Goal: Task Accomplishment & Management: Use online tool/utility

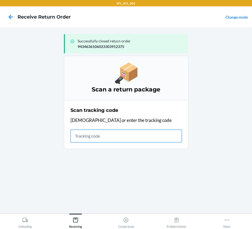
click at [107, 131] on input "text" at bounding box center [126, 136] width 111 height 13
click at [127, 137] on input "text" at bounding box center [126, 136] width 111 height 13
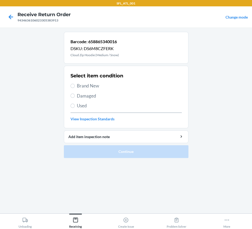
click at [85, 108] on span "Used" at bounding box center [129, 105] width 105 height 7
click at [75, 108] on input "Used" at bounding box center [73, 106] width 4 height 4
radio input "true"
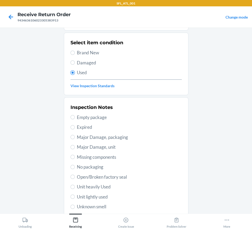
scroll to position [90, 0]
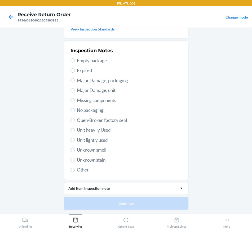
drag, startPoint x: 88, startPoint y: 130, endPoint x: 112, endPoint y: 181, distance: 56.4
click at [88, 131] on span "Unit heavily Used" at bounding box center [129, 130] width 105 height 7
click at [75, 131] on input "Unit heavily Used" at bounding box center [73, 130] width 4 height 4
radio input "true"
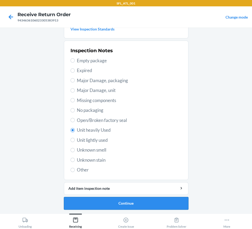
click at [129, 198] on button "Continue" at bounding box center [126, 203] width 125 height 13
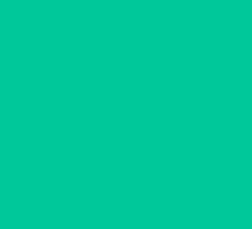
scroll to position [0, 0]
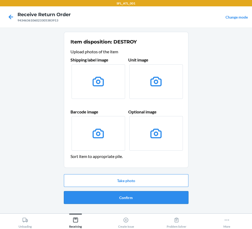
click at [126, 198] on button "Confirm" at bounding box center [126, 197] width 125 height 13
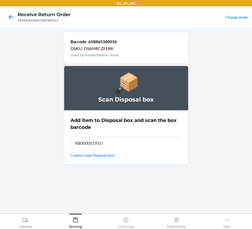
type input "RB00000191O"
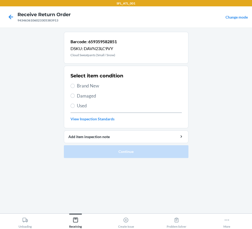
drag, startPoint x: 88, startPoint y: 107, endPoint x: 92, endPoint y: 116, distance: 10.0
click at [88, 107] on span "Used" at bounding box center [129, 105] width 105 height 7
click at [75, 107] on input "Used" at bounding box center [73, 106] width 4 height 4
radio input "true"
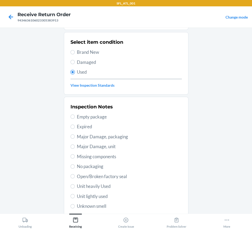
scroll to position [66, 0]
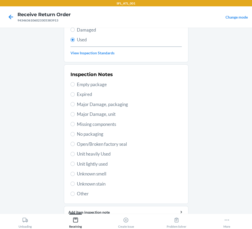
click at [93, 155] on span "Unit heavily Used" at bounding box center [129, 154] width 105 height 7
click at [75, 155] on input "Unit heavily Used" at bounding box center [73, 154] width 4 height 4
radio input "true"
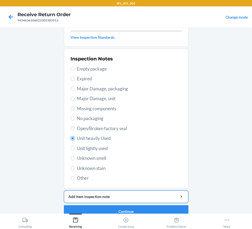
scroll to position [90, 0]
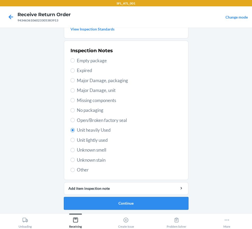
click at [142, 203] on button "Continue" at bounding box center [126, 203] width 125 height 13
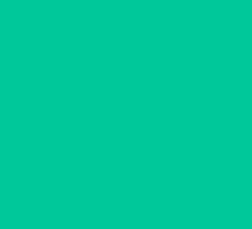
scroll to position [0, 0]
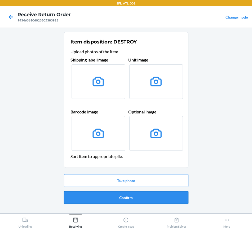
click at [137, 198] on button "Confirm" at bounding box center [126, 197] width 125 height 13
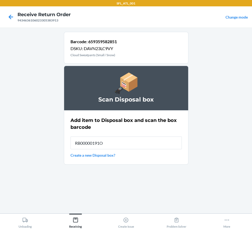
type input "RB00000191O"
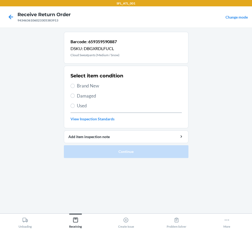
drag, startPoint x: 82, startPoint y: 106, endPoint x: 82, endPoint y: 96, distance: 10.6
click at [82, 101] on div "Select item condition Brand New Damaged Used View Inspection Standards" at bounding box center [126, 97] width 111 height 53
click at [80, 105] on span "Used" at bounding box center [129, 105] width 105 height 7
click at [75, 105] on input "Used" at bounding box center [73, 106] width 4 height 4
radio input "true"
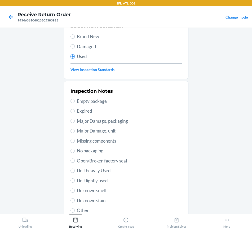
scroll to position [90, 0]
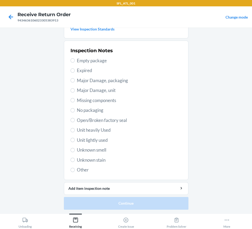
click at [88, 131] on span "Unit heavily Used" at bounding box center [129, 130] width 105 height 7
click at [75, 131] on input "Unit heavily Used" at bounding box center [73, 130] width 4 height 4
radio input "true"
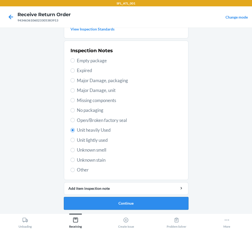
click at [118, 205] on button "Continue" at bounding box center [126, 203] width 125 height 13
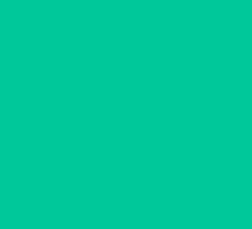
scroll to position [0, 0]
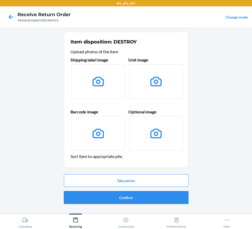
click at [125, 198] on button "Confirm" at bounding box center [126, 197] width 125 height 13
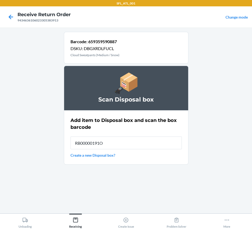
type input "RB00000191O"
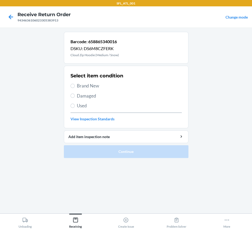
click at [80, 107] on span "Used" at bounding box center [129, 105] width 105 height 7
click at [75, 107] on input "Used" at bounding box center [73, 106] width 4 height 4
radio input "true"
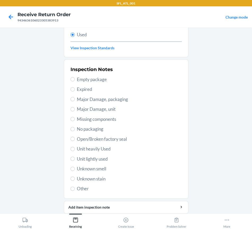
scroll to position [63, 0]
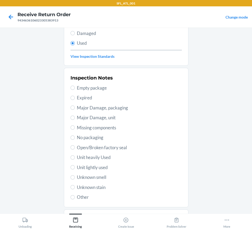
click at [96, 159] on span "Unit heavily Used" at bounding box center [129, 157] width 105 height 7
click at [75, 159] on input "Unit heavily Used" at bounding box center [73, 157] width 4 height 4
radio input "true"
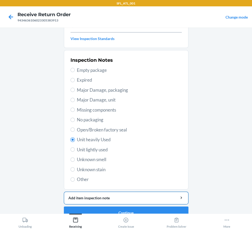
scroll to position [90, 0]
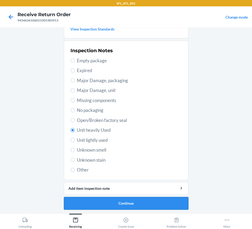
click at [118, 203] on button "Continue" at bounding box center [126, 203] width 125 height 13
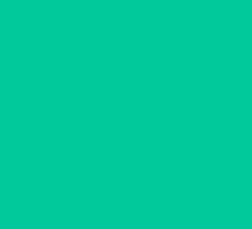
scroll to position [0, 0]
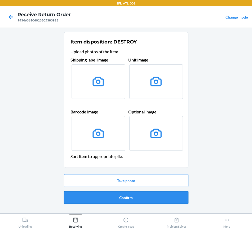
click at [118, 198] on button "Confirm" at bounding box center [126, 197] width 125 height 13
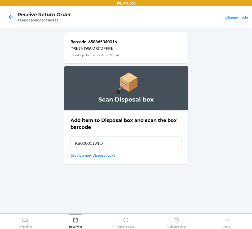
type input "RB00000191O"
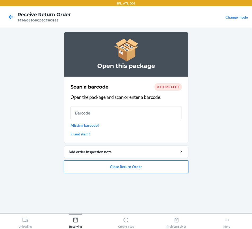
click at [144, 167] on button "Close Return Order" at bounding box center [126, 167] width 125 height 13
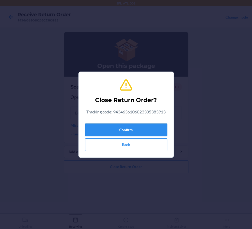
click at [132, 131] on button "Confirm" at bounding box center [126, 130] width 82 height 13
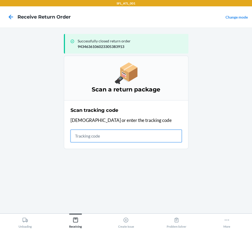
click at [93, 139] on input "text" at bounding box center [126, 136] width 111 height 13
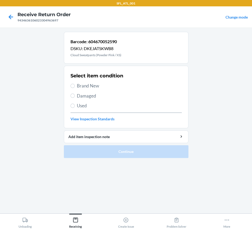
click at [71, 83] on label "Brand New" at bounding box center [126, 86] width 111 height 7
click at [71, 84] on input "Brand New" at bounding box center [73, 86] width 4 height 4
radio input "true"
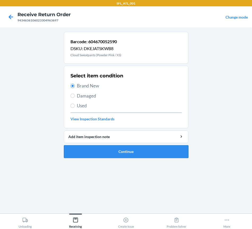
click at [86, 147] on button "Continue" at bounding box center [126, 151] width 125 height 13
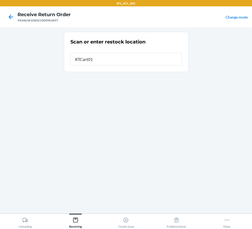
type input "RTCart011"
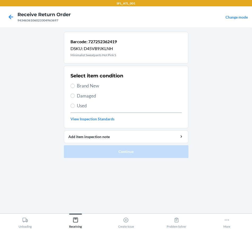
click at [88, 84] on span "Brand New" at bounding box center [129, 86] width 105 height 7
click at [75, 84] on input "Brand New" at bounding box center [73, 86] width 4 height 4
radio input "true"
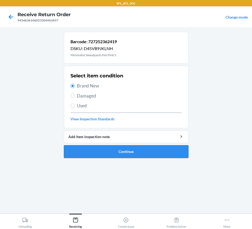
click at [89, 154] on button "Continue" at bounding box center [126, 151] width 125 height 13
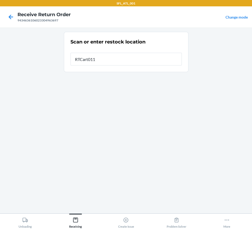
type input "RTCart011"
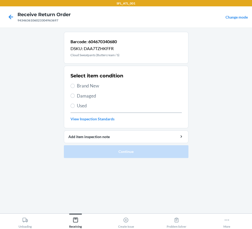
click at [88, 88] on span "Brand New" at bounding box center [129, 86] width 105 height 7
click at [75, 88] on input "Brand New" at bounding box center [73, 86] width 4 height 4
radio input "true"
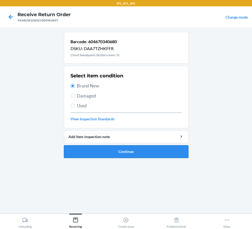
click at [90, 151] on button "Continue" at bounding box center [126, 151] width 125 height 13
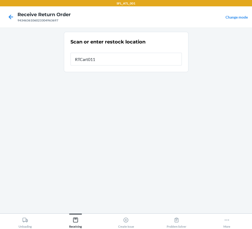
type input "RTCart011"
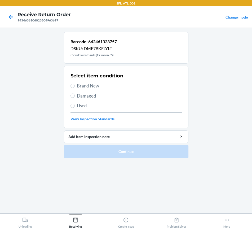
drag, startPoint x: 94, startPoint y: 82, endPoint x: 93, endPoint y: 88, distance: 6.1
click at [94, 83] on span "Brand New" at bounding box center [129, 86] width 105 height 7
click at [75, 84] on input "Brand New" at bounding box center [73, 86] width 4 height 4
radio input "true"
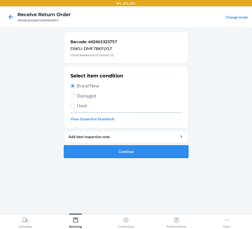
click at [96, 154] on button "Continue" at bounding box center [126, 151] width 125 height 13
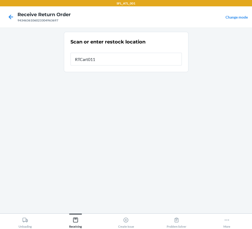
type input "RTCart011"
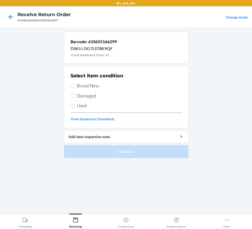
drag, startPoint x: 83, startPoint y: 85, endPoint x: 83, endPoint y: 122, distance: 37.7
click at [83, 89] on span "Brand New" at bounding box center [129, 86] width 105 height 7
click at [75, 88] on input "Brand New" at bounding box center [73, 86] width 4 height 4
radio input "true"
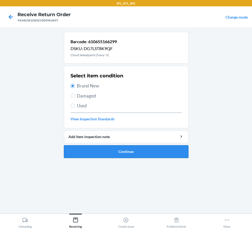
click at [89, 149] on button "Continue" at bounding box center [126, 151] width 125 height 13
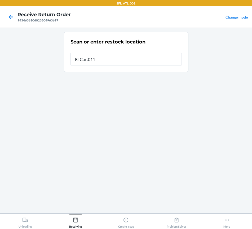
type input "RTCart011"
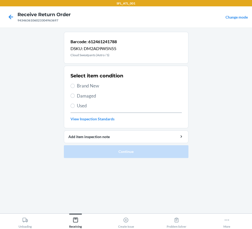
click at [89, 88] on span "Brand New" at bounding box center [129, 86] width 105 height 7
click at [75, 88] on input "Brand New" at bounding box center [73, 86] width 4 height 4
radio input "true"
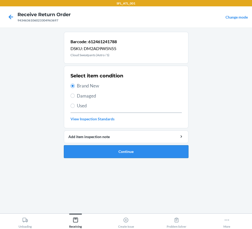
click at [89, 150] on button "Continue" at bounding box center [126, 151] width 125 height 13
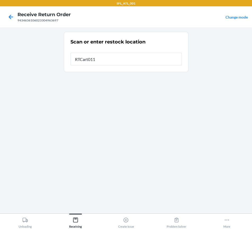
type input "RTCart011"
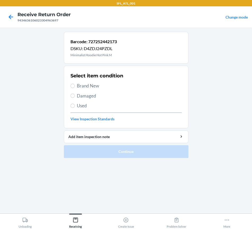
click at [87, 86] on span "Brand New" at bounding box center [129, 86] width 105 height 7
click at [75, 86] on input "Brand New" at bounding box center [73, 86] width 4 height 4
radio input "true"
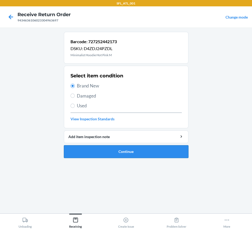
click at [93, 150] on button "Continue" at bounding box center [126, 151] width 125 height 13
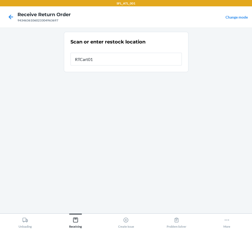
type input "RTCart011"
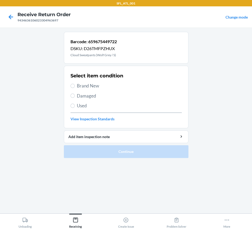
click at [75, 85] on label "Brand New" at bounding box center [126, 86] width 111 height 7
click at [75, 85] on input "Brand New" at bounding box center [73, 86] width 4 height 4
radio input "true"
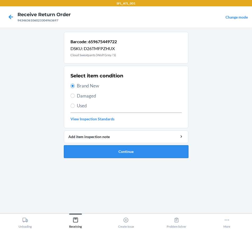
click at [97, 149] on button "Continue" at bounding box center [126, 151] width 125 height 13
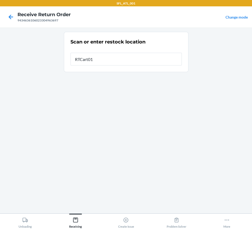
type input "RTCart011"
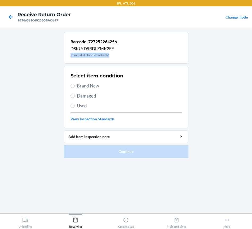
drag, startPoint x: 71, startPoint y: 54, endPoint x: 110, endPoint y: 55, distance: 38.5
click at [110, 55] on p "Minimalist Hoodie Sorbet M" at bounding box center [94, 55] width 46 height 5
click at [71, 83] on label "Brand New" at bounding box center [126, 86] width 111 height 7
click at [71, 84] on input "Brand New" at bounding box center [73, 86] width 4 height 4
radio input "true"
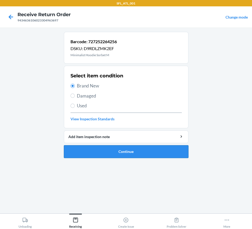
click at [96, 152] on button "Continue" at bounding box center [126, 151] width 125 height 13
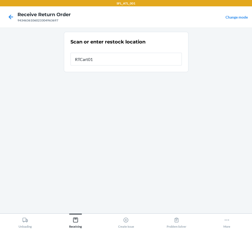
type input "RTCart011"
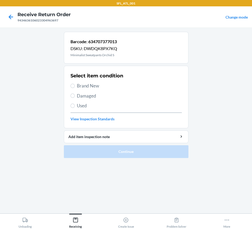
click at [83, 85] on span "Brand New" at bounding box center [129, 86] width 105 height 7
click at [75, 85] on input "Brand New" at bounding box center [73, 86] width 4 height 4
radio input "true"
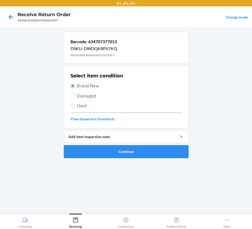
click at [97, 148] on button "Continue" at bounding box center [126, 151] width 125 height 13
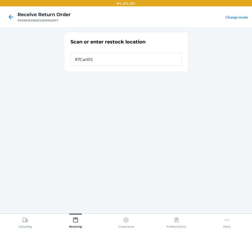
type input "RTCart011"
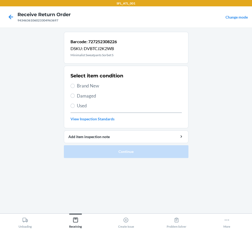
drag, startPoint x: 90, startPoint y: 86, endPoint x: 90, endPoint y: 92, distance: 5.0
click at [90, 86] on span "Brand New" at bounding box center [129, 86] width 105 height 7
click at [75, 86] on input "Brand New" at bounding box center [73, 86] width 4 height 4
radio input "true"
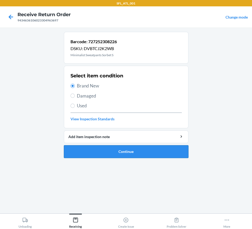
click at [86, 148] on button "Continue" at bounding box center [126, 151] width 125 height 13
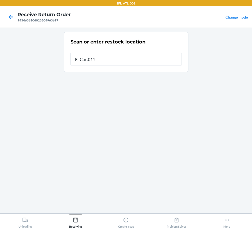
type input "RTCart011"
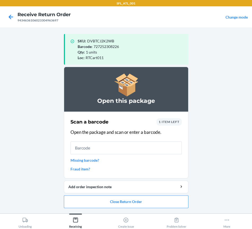
click at [166, 123] on span "1 item left" at bounding box center [169, 122] width 21 height 4
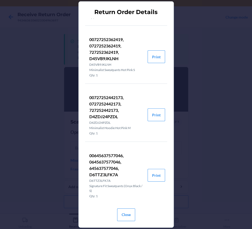
scroll to position [53, 0]
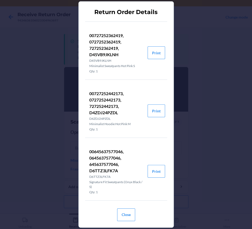
click at [106, 170] on p "00645637577046, 0645637577046, 645637577046, D6TTZ3LFK7A" at bounding box center [116, 161] width 54 height 25
copy p "D6TTZ3LFK7A"
click at [125, 215] on button "Close" at bounding box center [126, 215] width 18 height 13
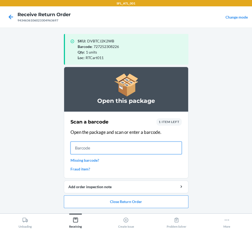
click at [101, 152] on input "text" at bounding box center [126, 148] width 111 height 13
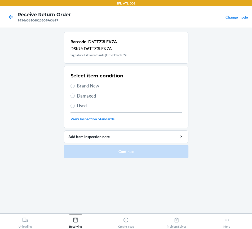
click at [80, 106] on span "Used" at bounding box center [129, 105] width 105 height 7
click at [75, 106] on input "Used" at bounding box center [73, 106] width 4 height 4
radio input "true"
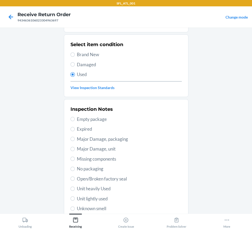
scroll to position [90, 0]
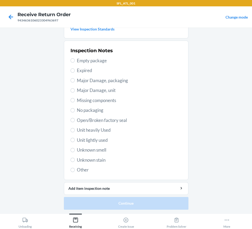
click at [85, 129] on span "Unit heavily Used" at bounding box center [129, 130] width 105 height 7
click at [75, 129] on input "Unit heavily Used" at bounding box center [73, 130] width 4 height 4
radio input "true"
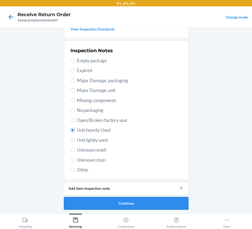
click at [136, 203] on button "Continue" at bounding box center [126, 203] width 125 height 13
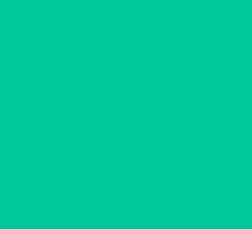
scroll to position [0, 0]
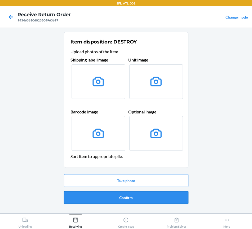
click at [132, 197] on button "Confirm" at bounding box center [126, 197] width 125 height 13
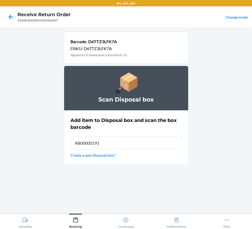
type input "RB00000191O"
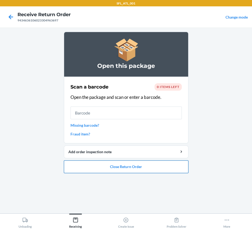
click at [149, 168] on button "Close Return Order" at bounding box center [126, 167] width 125 height 13
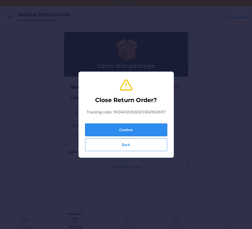
click at [134, 128] on button "Confirm" at bounding box center [126, 130] width 82 height 13
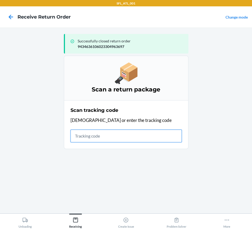
click at [111, 137] on input "text" at bounding box center [126, 136] width 111 height 13
click at [94, 138] on input "text" at bounding box center [126, 136] width 111 height 13
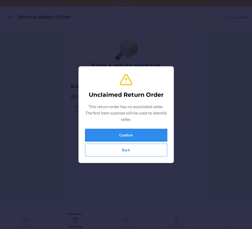
click at [112, 136] on button "Confirm" at bounding box center [126, 135] width 82 height 13
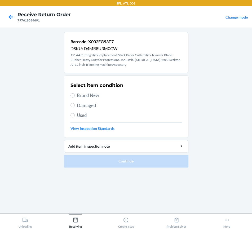
click at [77, 95] on span "Brand New" at bounding box center [129, 95] width 105 height 7
click at [75, 95] on input "Brand New" at bounding box center [73, 95] width 4 height 4
radio input "true"
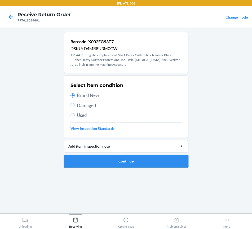
click at [112, 163] on button "Continue" at bounding box center [126, 161] width 125 height 13
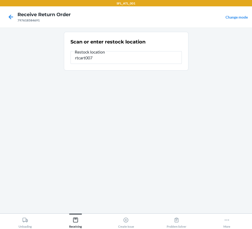
type input "rtcart007"
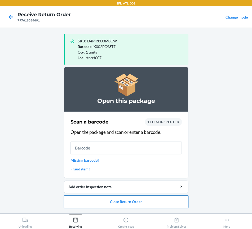
click at [131, 202] on button "Close Return Order" at bounding box center [126, 202] width 125 height 13
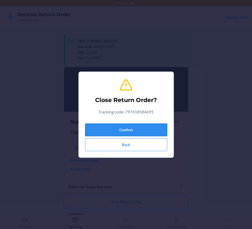
click at [124, 130] on button "Confirm" at bounding box center [126, 130] width 82 height 13
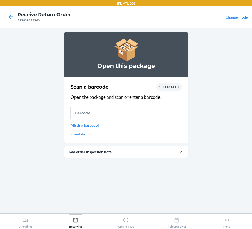
click at [20, 19] on div "392939623240" at bounding box center [44, 20] width 53 height 5
click at [19, 19] on div "392939623240" at bounding box center [44, 20] width 53 height 5
drag, startPoint x: 18, startPoint y: 20, endPoint x: 40, endPoint y: 21, distance: 21.8
click at [40, 21] on div "392939623240" at bounding box center [44, 20] width 53 height 5
copy div "392939623240"
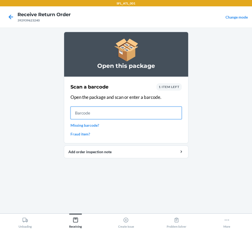
click at [94, 114] on input "text" at bounding box center [126, 113] width 111 height 13
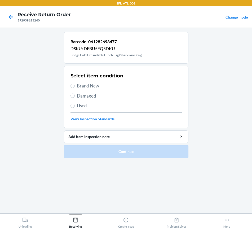
drag, startPoint x: 92, startPoint y: 85, endPoint x: 92, endPoint y: 124, distance: 39.0
click at [92, 85] on span "Brand New" at bounding box center [129, 86] width 105 height 7
click at [75, 85] on input "Brand New" at bounding box center [73, 86] width 4 height 4
radio input "true"
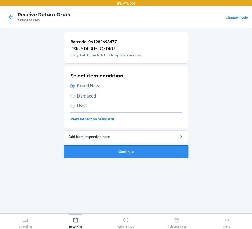
click at [99, 149] on button "Continue" at bounding box center [126, 151] width 125 height 13
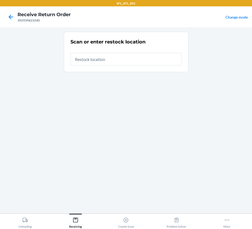
type input "t"
type input "rtcart007"
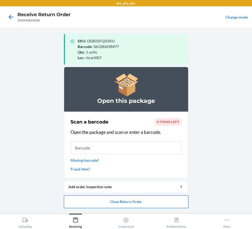
click at [116, 203] on button "Close Return Order" at bounding box center [126, 202] width 125 height 13
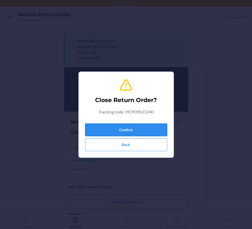
click at [121, 131] on button "Confirm" at bounding box center [126, 130] width 82 height 13
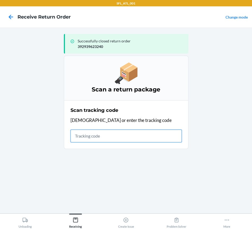
click at [99, 139] on input "text" at bounding box center [126, 136] width 111 height 13
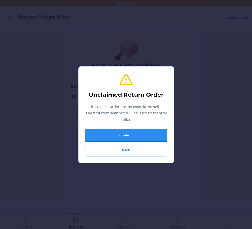
click at [100, 138] on button "Confirm" at bounding box center [126, 135] width 82 height 13
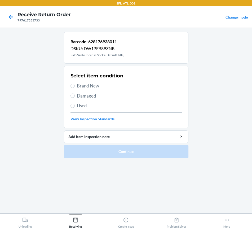
click at [78, 87] on span "Brand New" at bounding box center [129, 86] width 105 height 7
click at [75, 87] on input "Brand New" at bounding box center [73, 86] width 4 height 4
radio input "true"
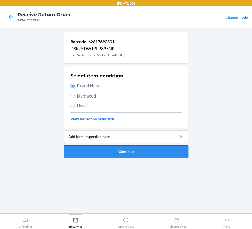
click at [101, 153] on button "Continue" at bounding box center [126, 151] width 125 height 13
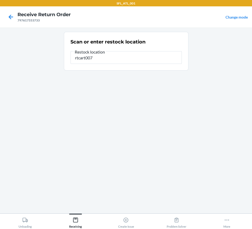
type input "rtcart007"
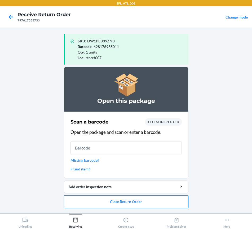
click at [125, 201] on button "Close Return Order" at bounding box center [126, 202] width 125 height 13
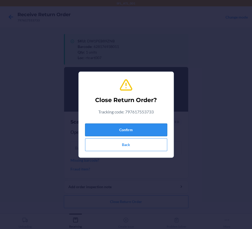
click at [111, 129] on button "Confirm" at bounding box center [126, 130] width 82 height 13
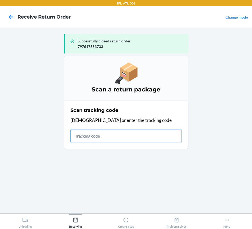
click at [109, 137] on input "text" at bounding box center [126, 136] width 111 height 13
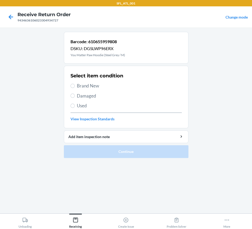
click at [80, 107] on span "Used" at bounding box center [129, 105] width 105 height 7
click at [75, 107] on input "Used" at bounding box center [73, 106] width 4 height 4
radio input "true"
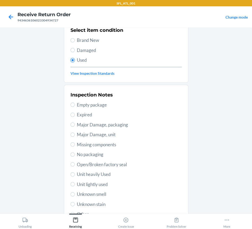
scroll to position [90, 0]
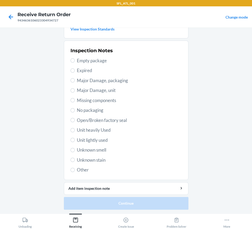
click at [83, 128] on span "Unit heavily Used" at bounding box center [129, 130] width 105 height 7
click at [75, 128] on input "Unit heavily Used" at bounding box center [73, 130] width 4 height 4
radio input "true"
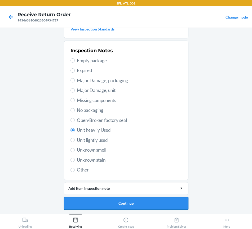
click at [133, 199] on button "Continue" at bounding box center [126, 203] width 125 height 13
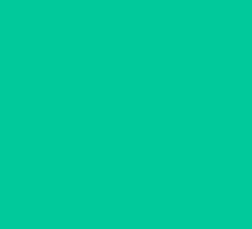
scroll to position [0, 0]
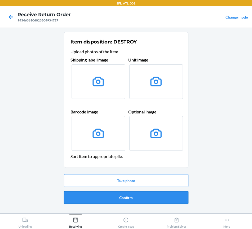
click at [133, 196] on button "Confirm" at bounding box center [126, 197] width 125 height 13
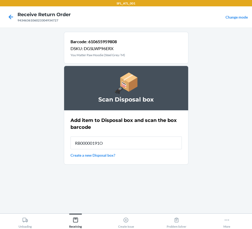
type input "RB00000191O"
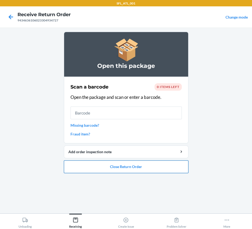
click at [133, 168] on button "Close Return Order" at bounding box center [126, 167] width 125 height 13
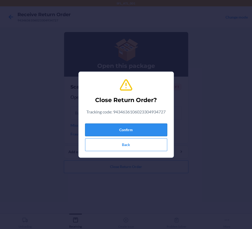
click at [124, 130] on button "Confirm" at bounding box center [126, 130] width 82 height 13
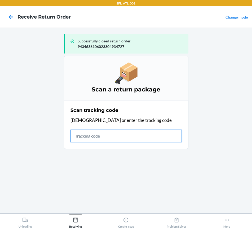
click at [88, 136] on input "text" at bounding box center [126, 136] width 111 height 13
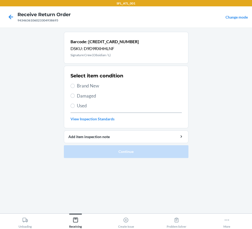
drag, startPoint x: 86, startPoint y: 106, endPoint x: 89, endPoint y: 109, distance: 4.5
click at [86, 105] on span "Used" at bounding box center [129, 105] width 105 height 7
click at [75, 105] on input "Used" at bounding box center [73, 106] width 4 height 4
radio input "true"
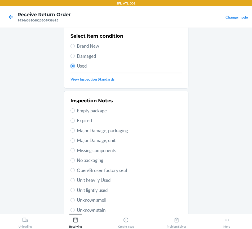
scroll to position [90, 0]
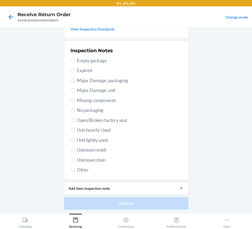
click at [93, 132] on span "Unit heavily Used" at bounding box center [129, 130] width 105 height 7
click at [75, 132] on input "Unit heavily Used" at bounding box center [73, 130] width 4 height 4
radio input "true"
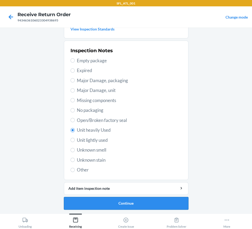
click at [131, 202] on button "Continue" at bounding box center [126, 203] width 125 height 13
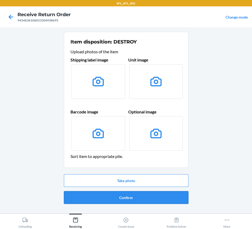
click at [138, 197] on button "Confirm" at bounding box center [126, 197] width 125 height 13
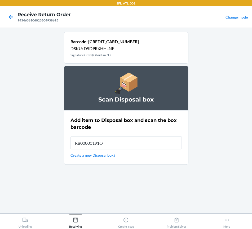
type input "RB00000191O"
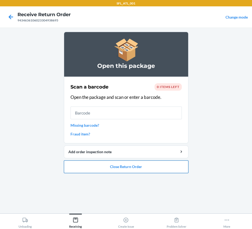
click at [136, 164] on button "Close Return Order" at bounding box center [126, 167] width 125 height 13
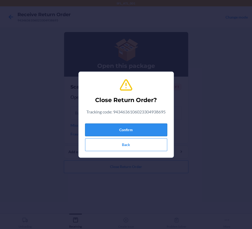
click at [132, 131] on button "Confirm" at bounding box center [126, 130] width 82 height 13
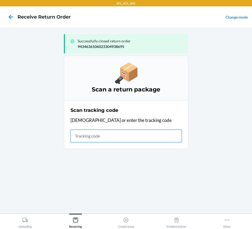
click at [101, 135] on input "text" at bounding box center [126, 136] width 111 height 13
type input "420"
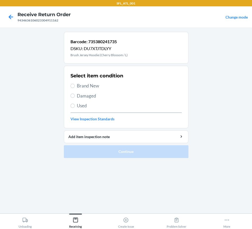
click at [83, 85] on span "Brand New" at bounding box center [129, 86] width 105 height 7
click at [75, 85] on input "Brand New" at bounding box center [73, 86] width 4 height 4
radio input "true"
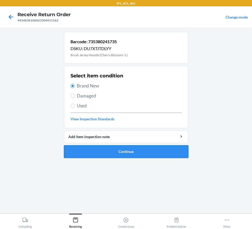
click at [111, 149] on button "Continue" at bounding box center [126, 151] width 125 height 13
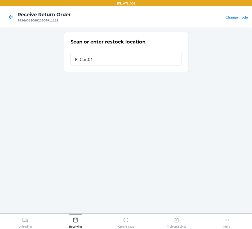
type input "RTCart011"
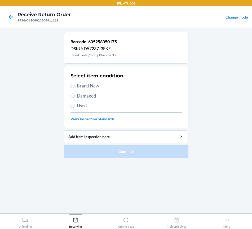
click at [96, 88] on span "Brand New" at bounding box center [129, 86] width 105 height 7
click at [75, 88] on input "Brand New" at bounding box center [73, 86] width 4 height 4
radio input "true"
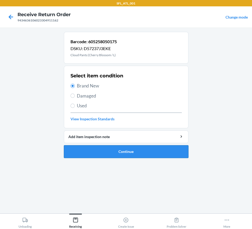
click at [109, 153] on button "Continue" at bounding box center [126, 151] width 125 height 13
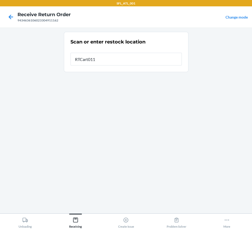
type input "RTCart011"
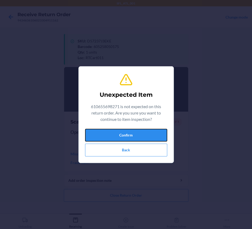
click at [119, 137] on button "Confirm" at bounding box center [126, 135] width 82 height 13
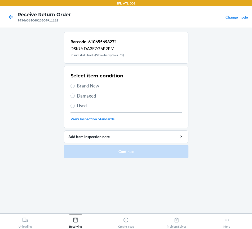
click at [96, 85] on span "Brand New" at bounding box center [129, 86] width 105 height 7
click at [75, 85] on input "Brand New" at bounding box center [73, 86] width 4 height 4
radio input "true"
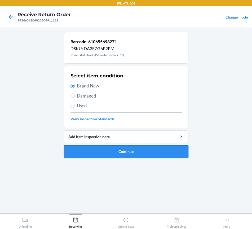
click at [117, 145] on button "Continue" at bounding box center [126, 151] width 125 height 13
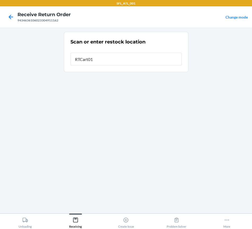
type input "RTCart011"
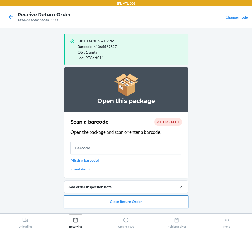
click at [136, 205] on button "Close Return Order" at bounding box center [126, 202] width 125 height 13
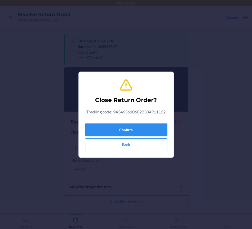
click at [128, 126] on button "Confirm" at bounding box center [126, 130] width 82 height 13
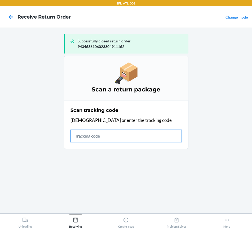
click at [99, 137] on input "text" at bounding box center [126, 136] width 111 height 13
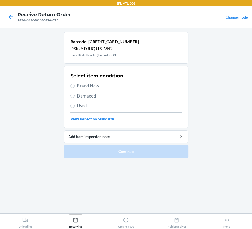
click at [87, 86] on span "Brand New" at bounding box center [129, 86] width 105 height 7
click at [75, 86] on input "Brand New" at bounding box center [73, 86] width 4 height 4
radio input "true"
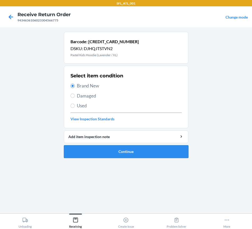
click at [94, 155] on button "Continue" at bounding box center [126, 151] width 125 height 13
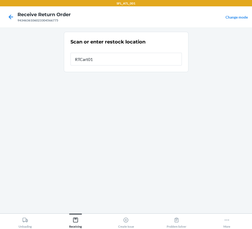
type input "RTCart011"
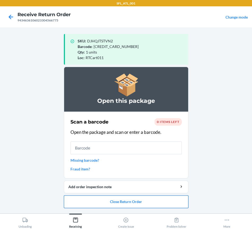
click at [127, 199] on button "Close Return Order" at bounding box center [126, 202] width 125 height 13
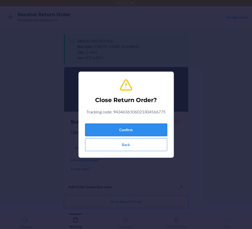
click at [114, 136] on button "Confirm" at bounding box center [126, 130] width 82 height 13
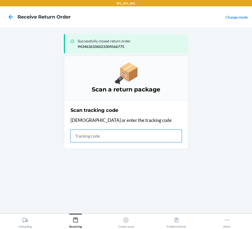
click at [98, 131] on input "text" at bounding box center [126, 136] width 111 height 13
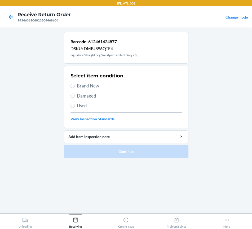
click at [84, 85] on span "Brand New" at bounding box center [129, 86] width 105 height 7
click at [75, 85] on input "Brand New" at bounding box center [73, 86] width 4 height 4
radio input "true"
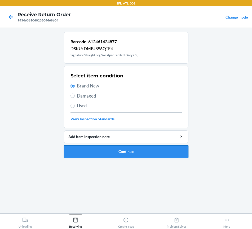
click at [99, 154] on button "Continue" at bounding box center [126, 151] width 125 height 13
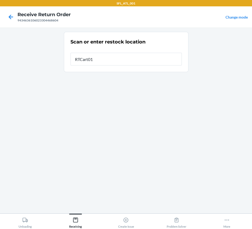
type input "RTCart011"
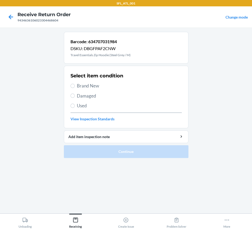
click at [88, 84] on span "Brand New" at bounding box center [129, 86] width 105 height 7
click at [75, 84] on input "Brand New" at bounding box center [73, 86] width 4 height 4
radio input "true"
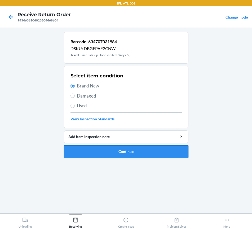
click at [109, 155] on button "Continue" at bounding box center [126, 151] width 125 height 13
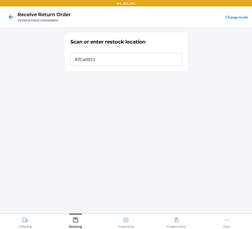
type input "RTCart011"
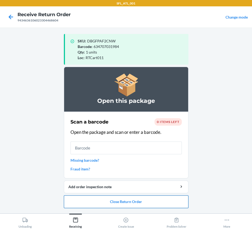
click at [111, 202] on button "Close Return Order" at bounding box center [126, 202] width 125 height 13
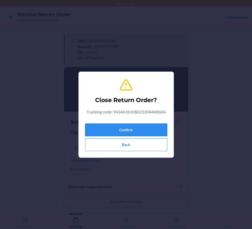
click at [108, 128] on button "Confirm" at bounding box center [126, 130] width 82 height 13
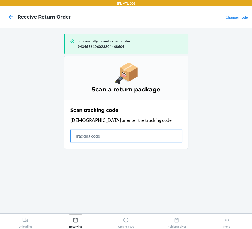
click at [105, 135] on input "text" at bounding box center [126, 136] width 111 height 13
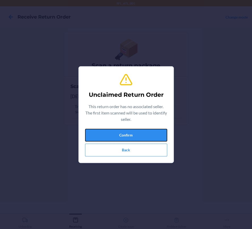
click at [128, 133] on button "Confirm" at bounding box center [126, 135] width 82 height 13
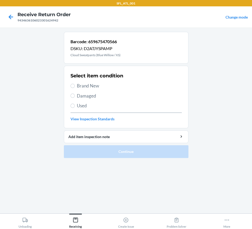
click at [39, 20] on div "9434636106023301624942" at bounding box center [44, 20] width 53 height 5
copy div "9434636106023301624942"
click at [79, 223] on div "Receiving" at bounding box center [75, 221] width 13 height 13
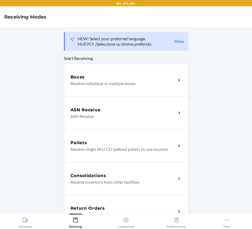
click at [102, 204] on div "Return Orders Receive return order package items" at bounding box center [126, 211] width 125 height 33
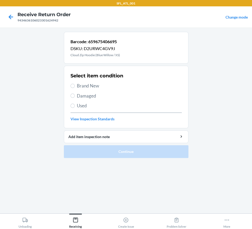
click at [76, 105] on label "Used" at bounding box center [126, 105] width 111 height 7
click at [75, 105] on input "Used" at bounding box center [73, 106] width 4 height 4
radio input "true"
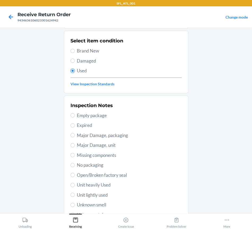
scroll to position [66, 0]
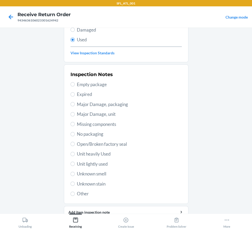
click at [93, 155] on span "Unit heavily Used" at bounding box center [129, 154] width 105 height 7
click at [75, 155] on input "Unit heavily Used" at bounding box center [73, 154] width 4 height 4
radio input "true"
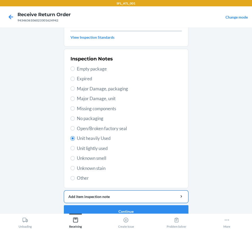
scroll to position [90, 0]
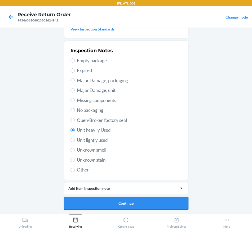
click at [115, 199] on button "Continue" at bounding box center [126, 203] width 125 height 13
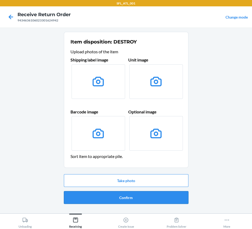
click at [121, 195] on button "Confirm" at bounding box center [126, 197] width 125 height 13
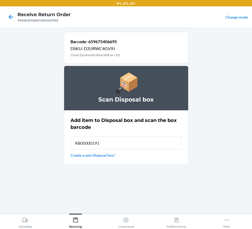
type input "RB00000191O"
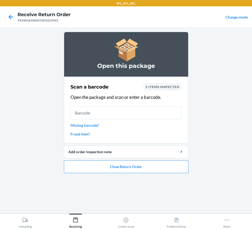
click at [84, 135] on link "Fraud item?" at bounding box center [126, 134] width 111 height 6
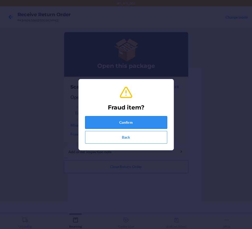
click at [101, 118] on button "Confirm" at bounding box center [126, 122] width 82 height 13
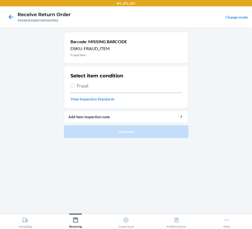
click at [88, 86] on span "Fraud" at bounding box center [129, 86] width 105 height 7
click at [75, 86] on input "Fraud" at bounding box center [73, 86] width 4 height 4
radio input "true"
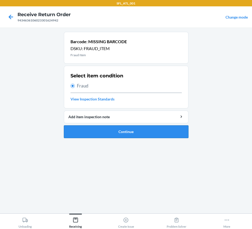
click at [102, 134] on button "Continue" at bounding box center [126, 131] width 125 height 13
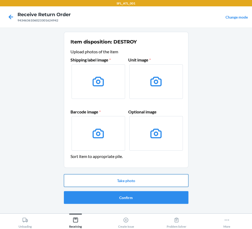
click at [107, 180] on button "Take photo" at bounding box center [126, 180] width 125 height 13
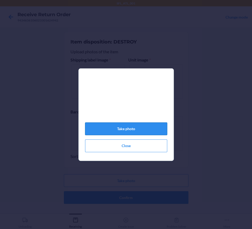
click at [134, 130] on button "Take photo" at bounding box center [126, 129] width 82 height 13
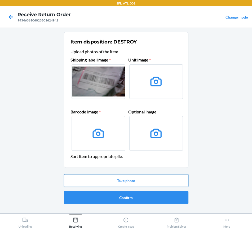
click at [135, 183] on button "Take photo" at bounding box center [126, 180] width 125 height 13
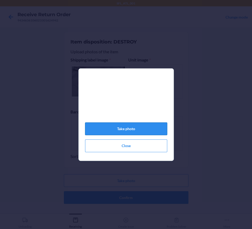
click at [135, 130] on button "Take photo" at bounding box center [126, 129] width 82 height 13
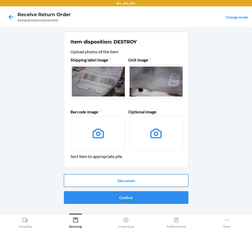
click at [109, 181] on button "Take photo" at bounding box center [126, 180] width 125 height 13
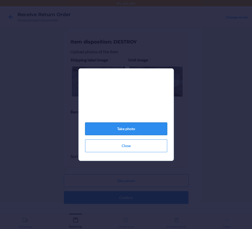
click at [122, 125] on button "Take photo" at bounding box center [126, 129] width 82 height 13
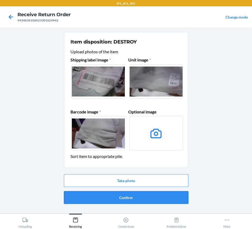
click at [129, 198] on button "Confirm" at bounding box center [126, 197] width 125 height 13
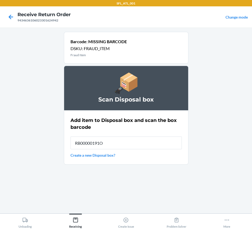
type input "RB00000191O"
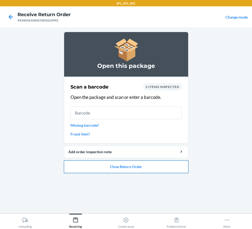
click at [143, 168] on button "Close Return Order" at bounding box center [126, 167] width 125 height 13
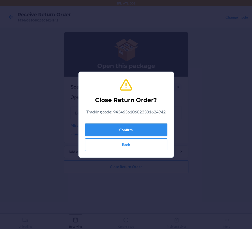
click at [130, 128] on button "Confirm" at bounding box center [126, 130] width 82 height 13
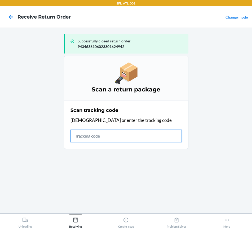
click at [117, 140] on input "text" at bounding box center [126, 136] width 111 height 13
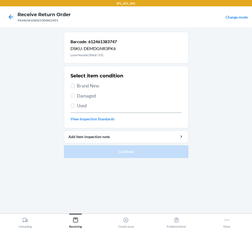
click at [88, 85] on span "Brand New" at bounding box center [129, 86] width 105 height 7
click at [75, 85] on input "Brand New" at bounding box center [73, 86] width 4 height 4
radio input "true"
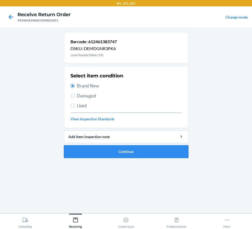
click at [103, 146] on button "Continue" at bounding box center [126, 151] width 125 height 13
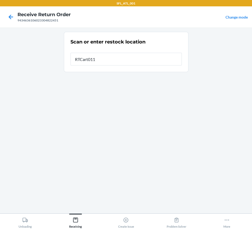
type input "RTCart011"
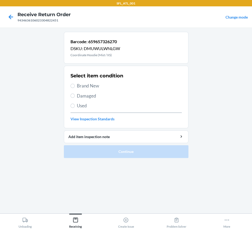
click at [91, 86] on span "Brand New" at bounding box center [129, 86] width 105 height 7
click at [75, 86] on input "Brand New" at bounding box center [73, 86] width 4 height 4
radio input "true"
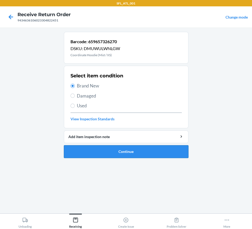
click at [98, 152] on button "Continue" at bounding box center [126, 151] width 125 height 13
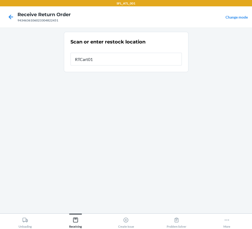
type input "RTCart011"
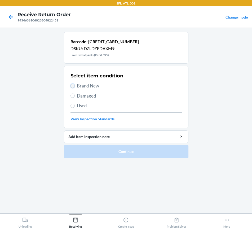
click at [73, 85] on input "Brand New" at bounding box center [73, 86] width 4 height 4
radio input "true"
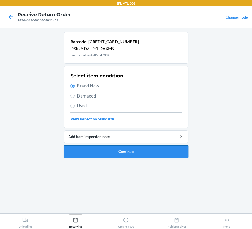
click at [91, 147] on button "Continue" at bounding box center [126, 151] width 125 height 13
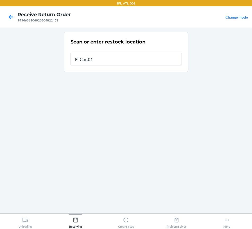
type input "RTCart011"
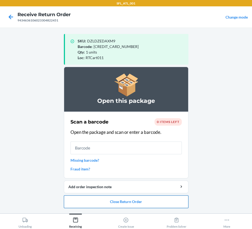
click at [120, 203] on button "Close Return Order" at bounding box center [126, 202] width 125 height 13
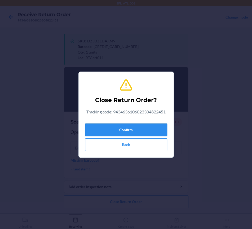
click at [116, 132] on button "Confirm" at bounding box center [126, 130] width 82 height 13
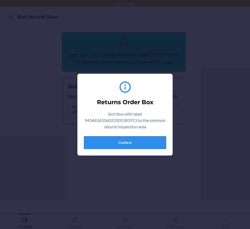
click at [120, 142] on button "Confirm" at bounding box center [125, 142] width 82 height 13
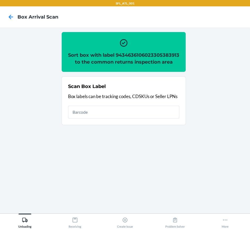
click at [117, 64] on h2 "Sort box with label 9434636106023305383913 to the common returns inspection area" at bounding box center [123, 59] width 111 height 14
copy h2 "9434636106023305383913"
click at [129, 119] on input "text" at bounding box center [123, 112] width 111 height 13
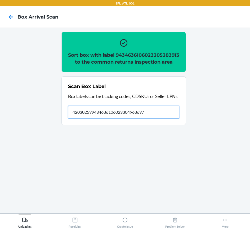
type input "420302599434636106023304963697"
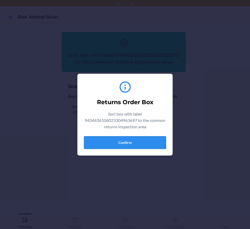
click at [150, 146] on button "Confirm" at bounding box center [125, 142] width 82 height 13
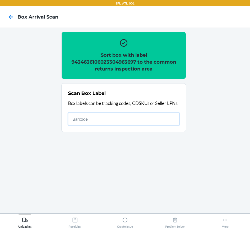
click at [81, 119] on input "text" at bounding box center [123, 119] width 111 height 13
type input "9622013700009881380300797618584691"
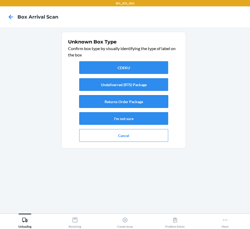
click at [120, 102] on button "Returns Order Package" at bounding box center [123, 101] width 89 height 13
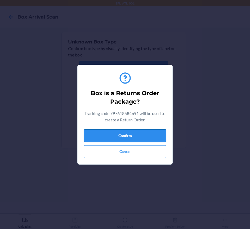
click at [128, 138] on button "Confirm" at bounding box center [125, 135] width 82 height 13
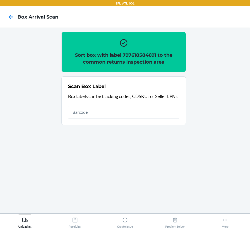
click at [133, 53] on h2 "Sort box with label 797618584691 to the common returns inspection area" at bounding box center [123, 59] width 111 height 14
copy h2 "797618584691"
click at [157, 111] on input "text" at bounding box center [123, 112] width 111 height 13
click at [132, 114] on input "text" at bounding box center [123, 112] width 111 height 13
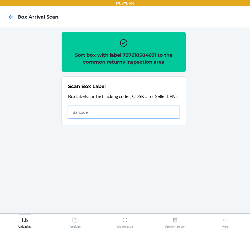
paste input "392939623240"
type input "392939623240"
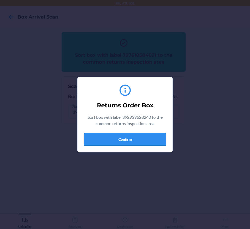
click at [119, 137] on button "Confirm" at bounding box center [125, 139] width 82 height 13
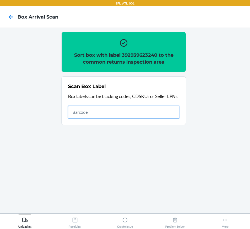
click at [158, 107] on input "text" at bounding box center [123, 112] width 111 height 13
type input "9622013700009852768300797617553733"
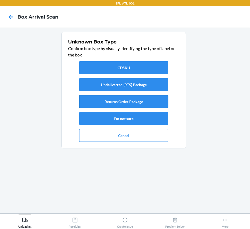
click at [136, 103] on button "Returns Order Package" at bounding box center [123, 101] width 89 height 13
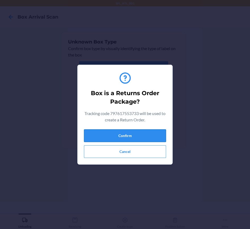
click at [144, 137] on button "Confirm" at bounding box center [125, 135] width 82 height 13
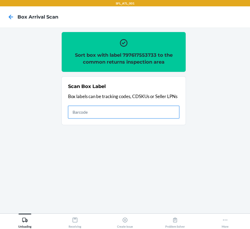
click at [118, 108] on input "text" at bounding box center [123, 112] width 111 height 13
type input "420302599434636106023304934727"
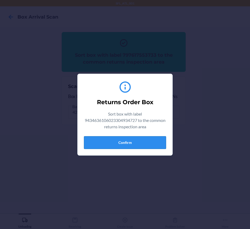
click at [147, 142] on button "Confirm" at bounding box center [125, 142] width 82 height 13
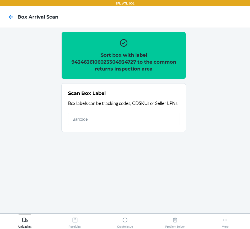
click at [96, 110] on div "Scan Box Label Box labels can be tracking codes, CDSKUs or Seller LPNs" at bounding box center [123, 107] width 111 height 39
click at [96, 115] on input "text" at bounding box center [123, 119] width 111 height 13
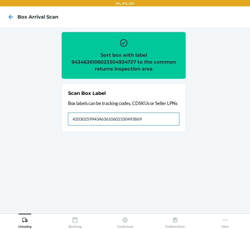
type input "420302599434636106023304938695"
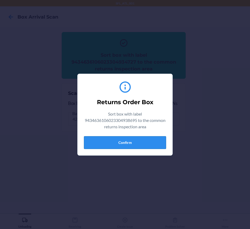
click at [124, 145] on button "Confirm" at bounding box center [125, 142] width 82 height 13
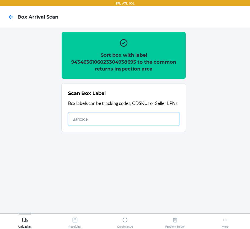
click at [73, 118] on input "text" at bounding box center [123, 119] width 111 height 13
type input "420302599434636106023304911162"
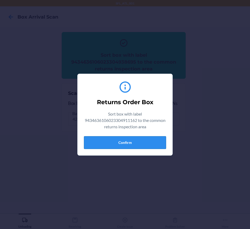
click at [137, 145] on button "Confirm" at bounding box center [125, 142] width 82 height 13
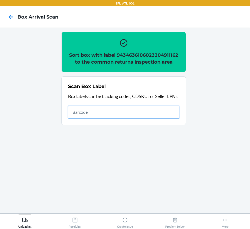
click at [123, 109] on input "text" at bounding box center [123, 112] width 111 height 13
type input "420302599434636106023304566775"
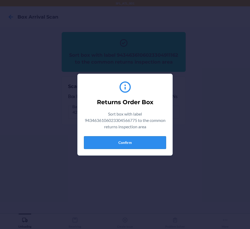
click at [137, 140] on button "Confirm" at bounding box center [125, 142] width 82 height 13
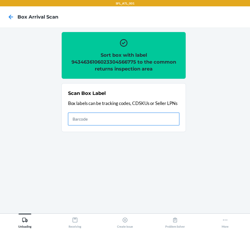
click at [148, 123] on input "text" at bounding box center [123, 119] width 111 height 13
type input "420302599434636106023304468604"
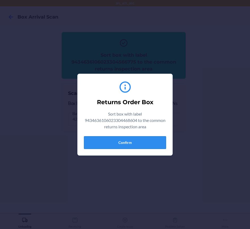
click at [132, 143] on button "Confirm" at bounding box center [125, 142] width 82 height 13
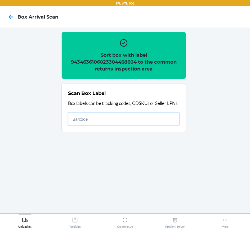
click at [171, 121] on input "text" at bounding box center [123, 119] width 111 height 13
type input "420302599434636106023301624942"
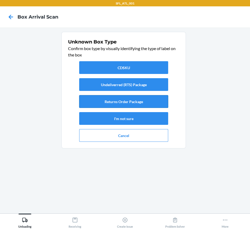
click at [139, 100] on button "Returns Order Package" at bounding box center [123, 101] width 89 height 13
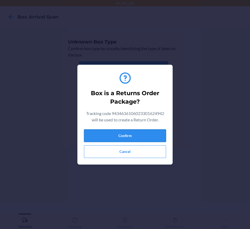
click at [145, 138] on button "Confirm" at bounding box center [125, 135] width 82 height 13
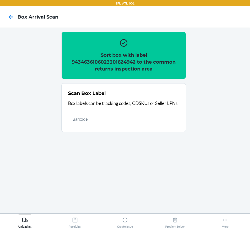
click at [127, 59] on h2 "Sort box with label 9434636106023301624942 to the common returns inspection area" at bounding box center [123, 62] width 111 height 21
click at [127, 60] on h2 "Sort box with label 9434636106023301624942 to the common returns inspection area" at bounding box center [123, 62] width 111 height 21
click at [127, 61] on h2 "Sort box with label 9434636106023301624942 to the common returns inspection area" at bounding box center [123, 62] width 111 height 21
copy h2 "9434636106023301624942"
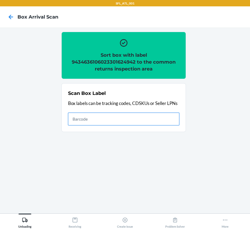
click at [124, 121] on input "text" at bounding box center [123, 119] width 111 height 13
type input "420302599434636106023304822451"
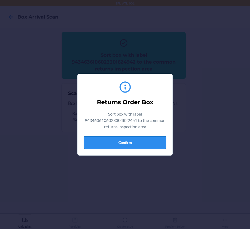
click at [125, 141] on button "Confirm" at bounding box center [125, 142] width 82 height 13
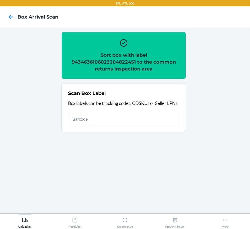
click at [116, 61] on h2 "Sort box with label 9434636106023304822451 to the common returns inspection area" at bounding box center [123, 62] width 111 height 21
copy h2 "9434636106023304822451"
